Goal: Task Accomplishment & Management: Manage account settings

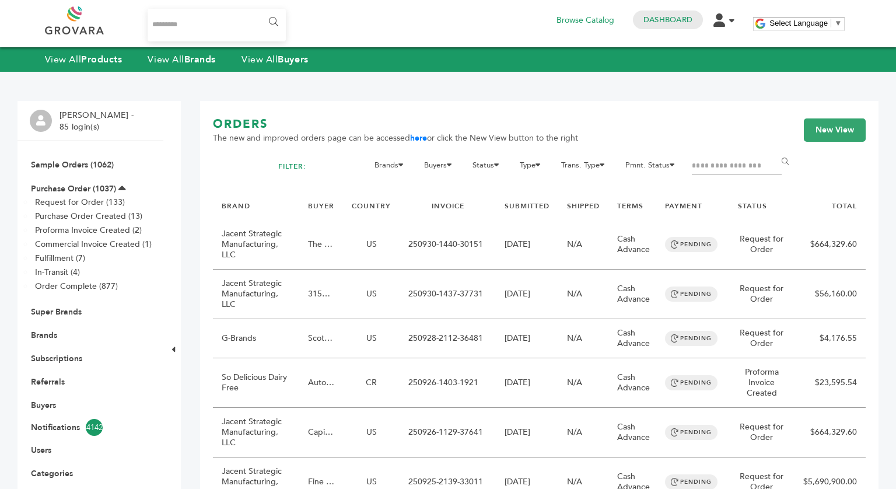
click at [724, 32] on div "0 Browse Catalog Dashboard Edit Account Order Management Sign Out" at bounding box center [644, 23] width 193 height 35
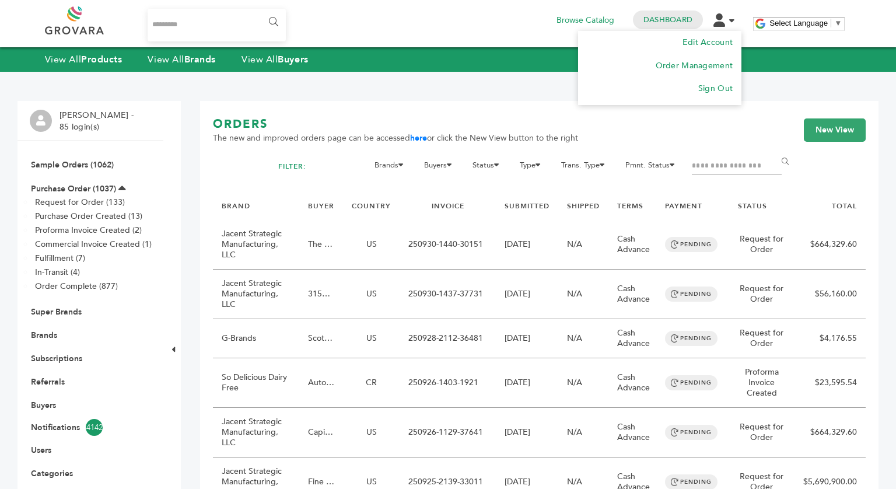
click at [721, 26] on icon at bounding box center [719, 19] width 12 height 13
click at [718, 41] on link "Edit Account" at bounding box center [706, 42] width 51 height 11
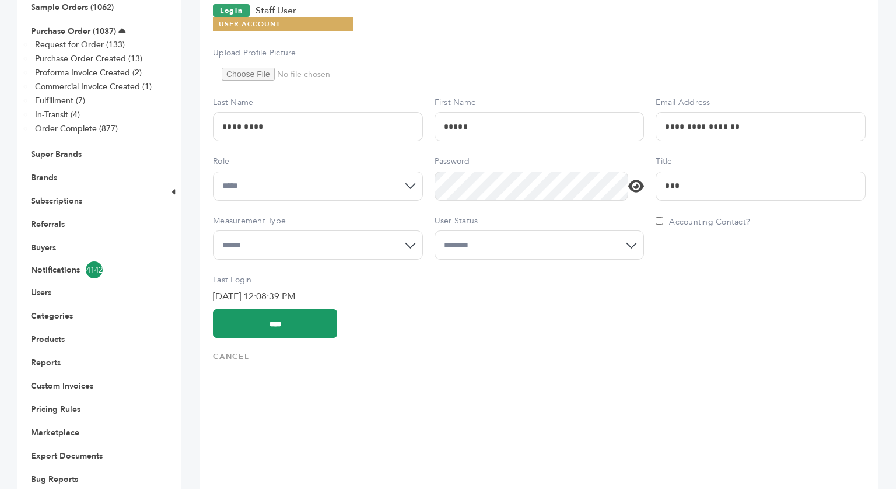
scroll to position [188, 0]
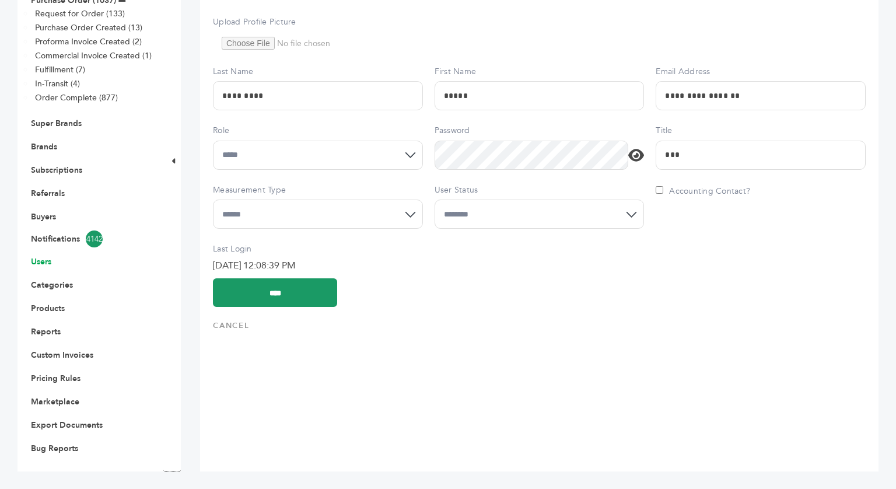
click at [43, 261] on link "Users" at bounding box center [41, 261] width 20 height 11
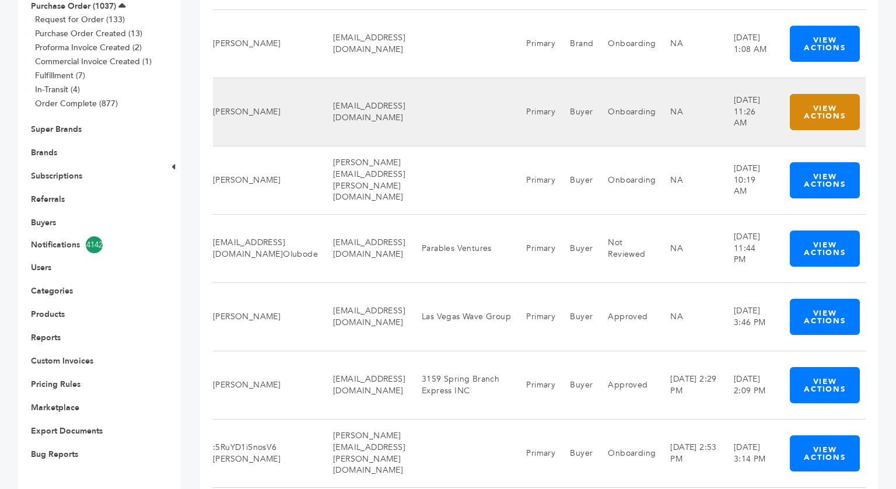
scroll to position [330, 0]
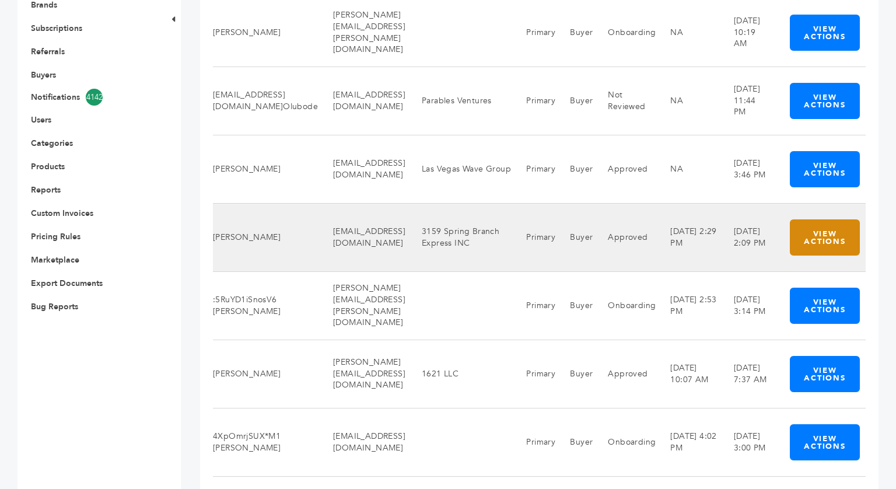
click at [859, 244] on button "View Actions" at bounding box center [824, 237] width 70 height 36
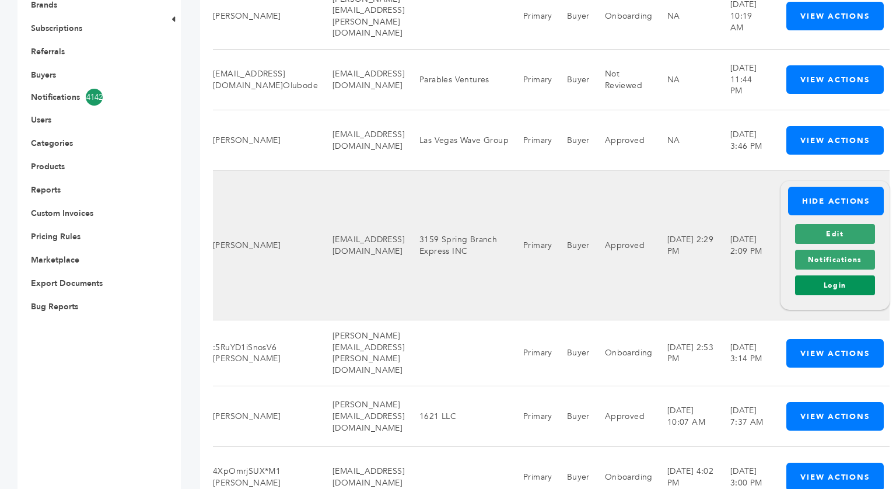
click at [872, 278] on link "Login" at bounding box center [835, 285] width 80 height 20
